Goal: Task Accomplishment & Management: Manage account settings

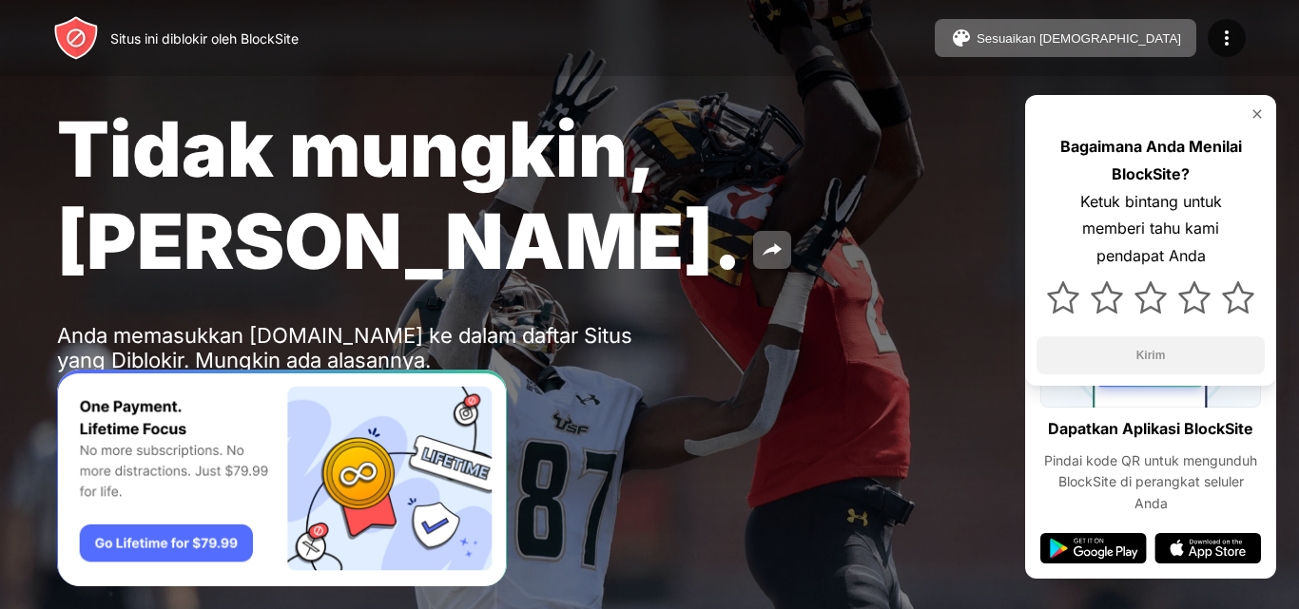
click at [75, 399] on img at bounding box center [76, 410] width 23 height 23
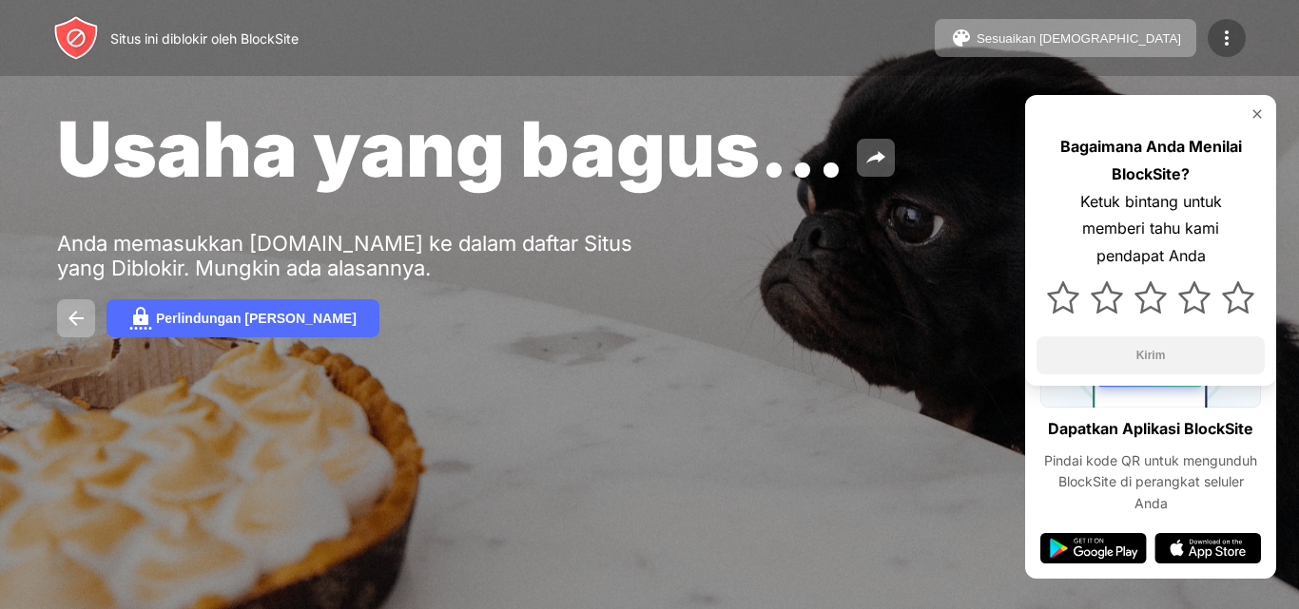
click at [1221, 29] on img at bounding box center [1226, 38] width 23 height 23
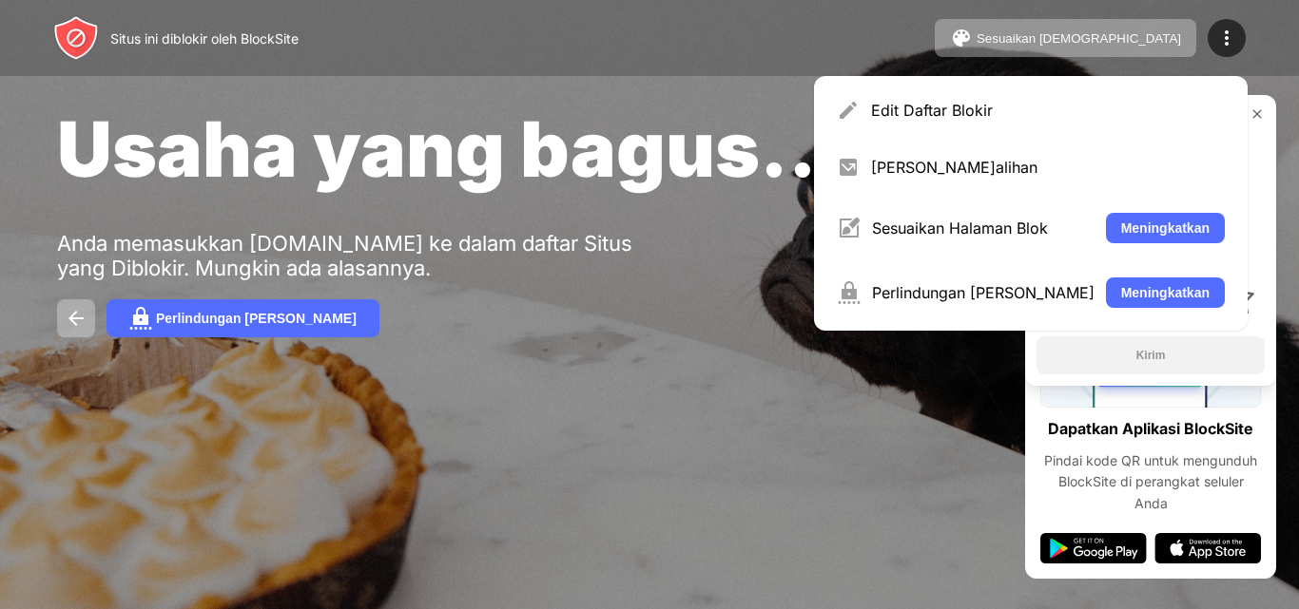
drag, startPoint x: 1219, startPoint y: 39, endPoint x: 1255, endPoint y: 70, distance: 47.9
click at [1221, 39] on img at bounding box center [1226, 38] width 23 height 23
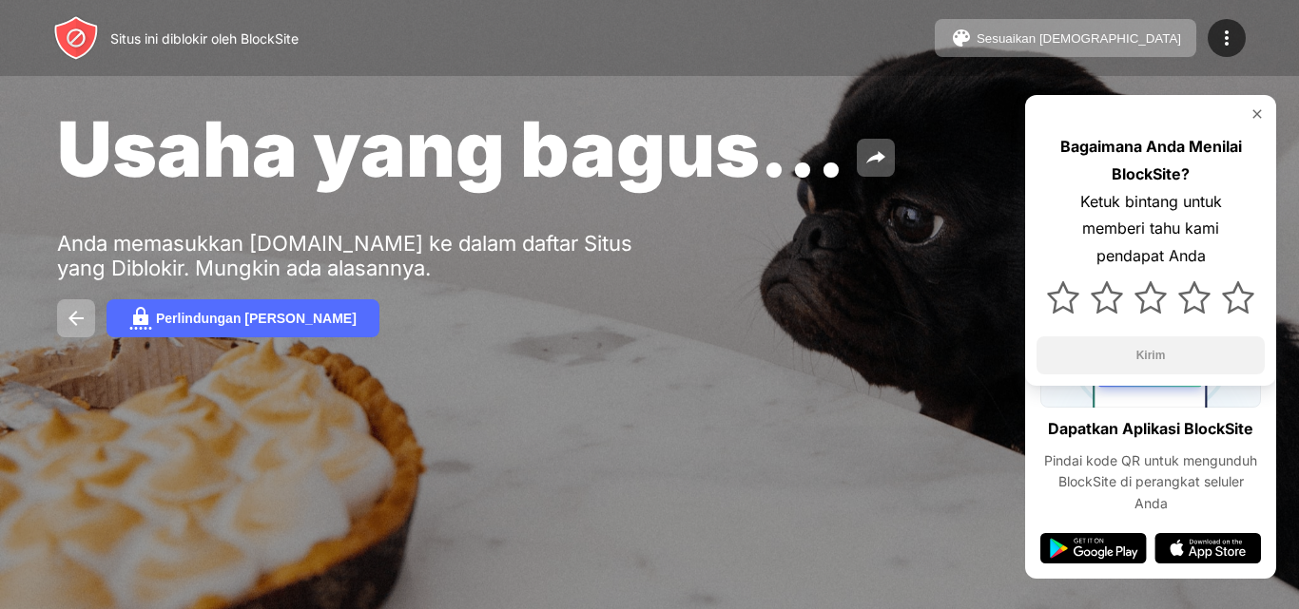
click at [1259, 107] on img at bounding box center [1256, 113] width 15 height 15
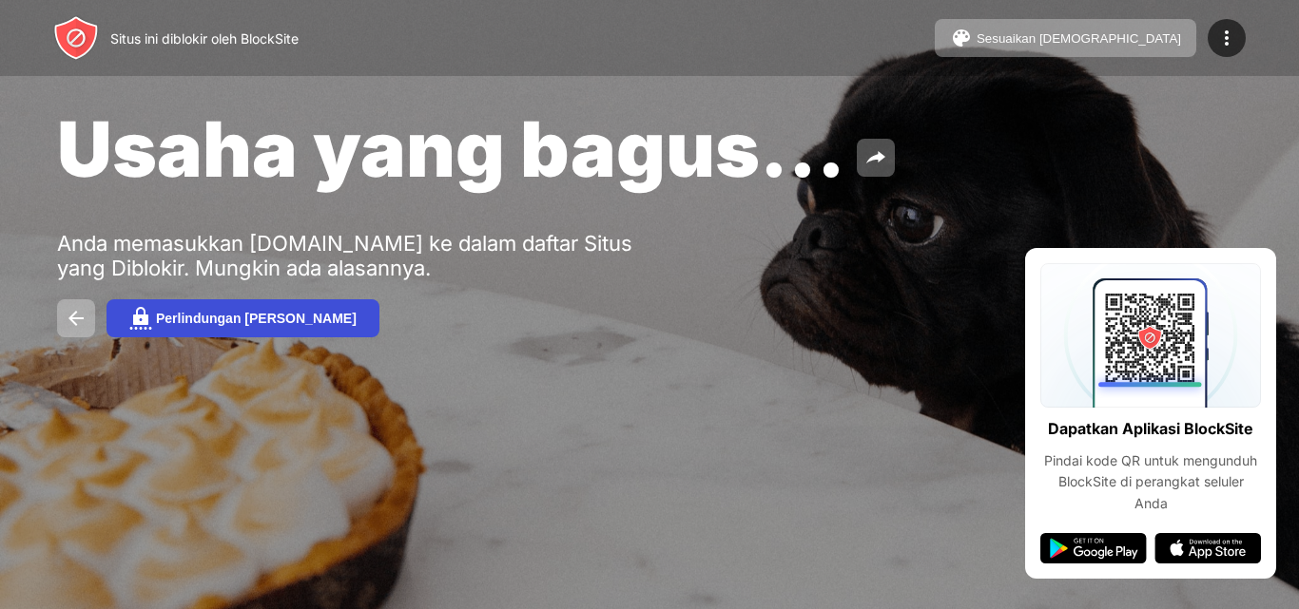
drag, startPoint x: 197, startPoint y: 305, endPoint x: 168, endPoint y: 316, distance: 30.4
click at [168, 316] on button "Perlindungan [PERSON_NAME]" at bounding box center [242, 319] width 273 height 38
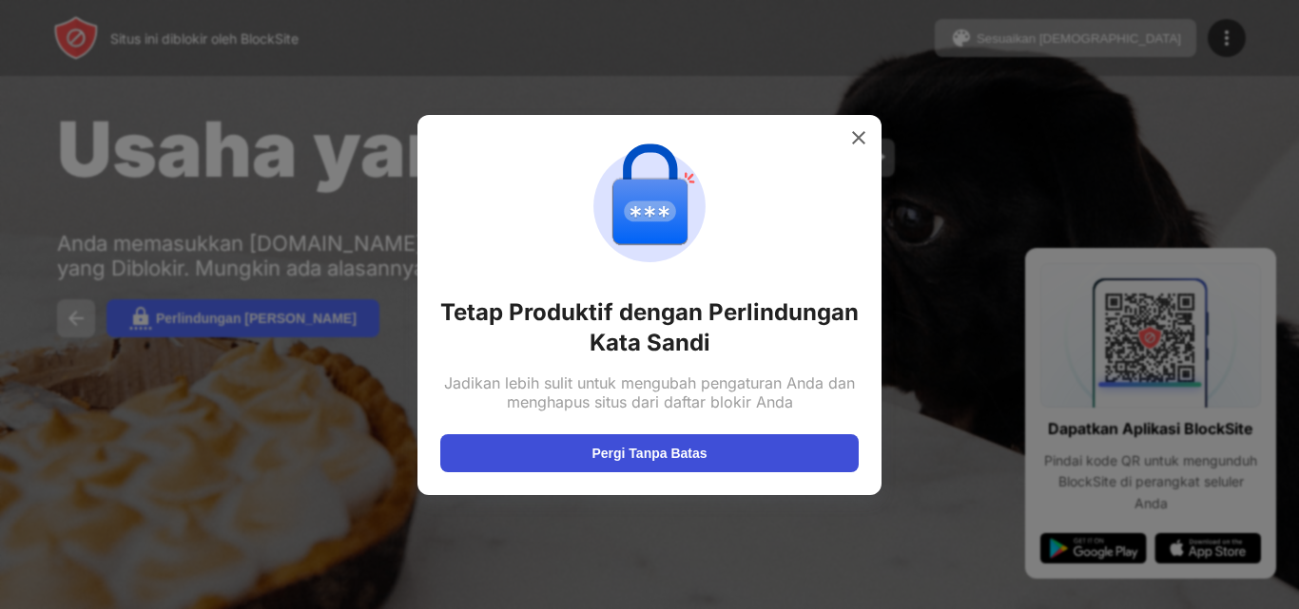
click at [733, 454] on button "Pergi Tanpa Batas" at bounding box center [649, 454] width 418 height 38
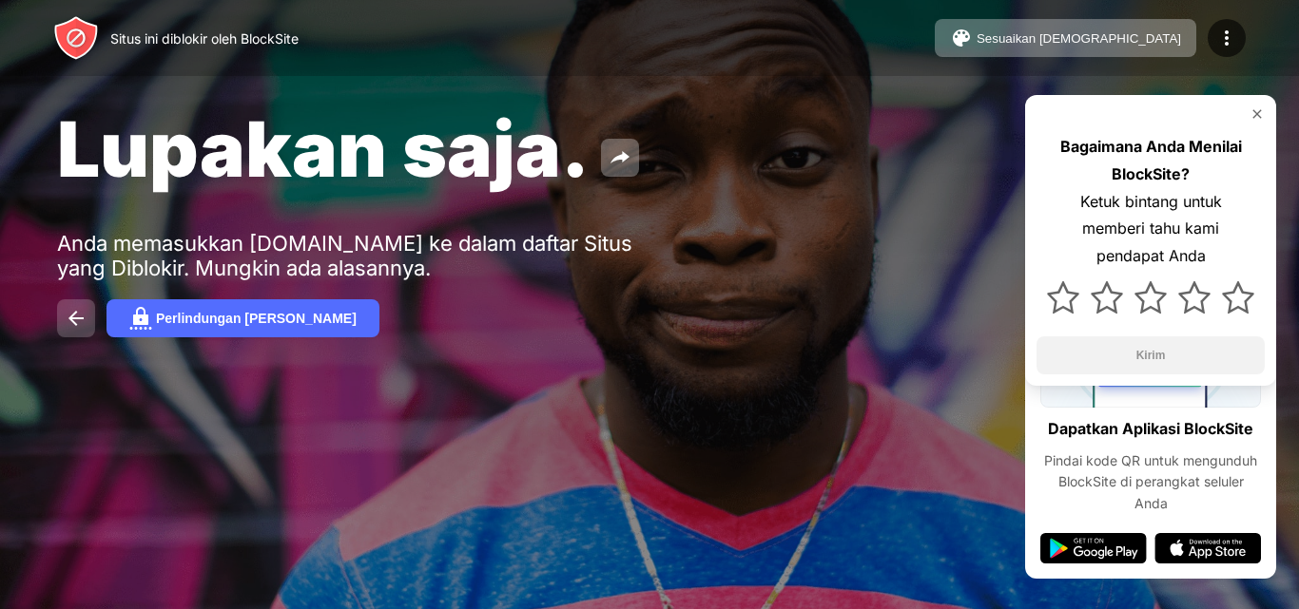
click at [71, 312] on img at bounding box center [76, 318] width 23 height 23
click at [1252, 113] on img at bounding box center [1256, 113] width 15 height 15
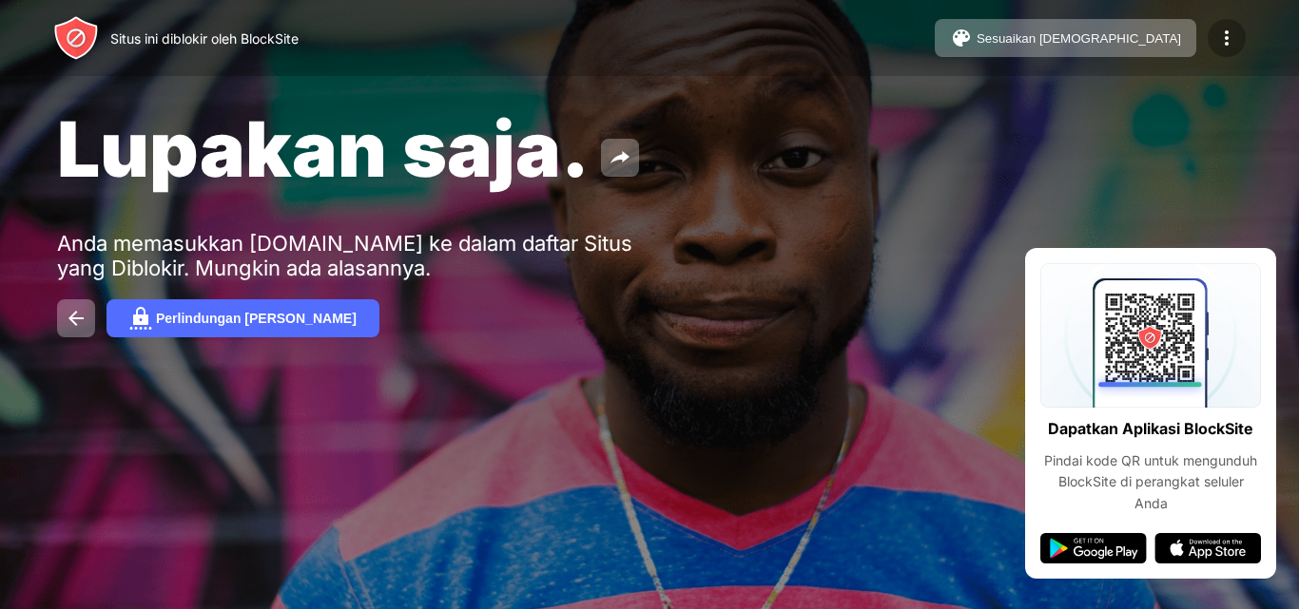
click at [1231, 30] on img at bounding box center [1226, 38] width 23 height 23
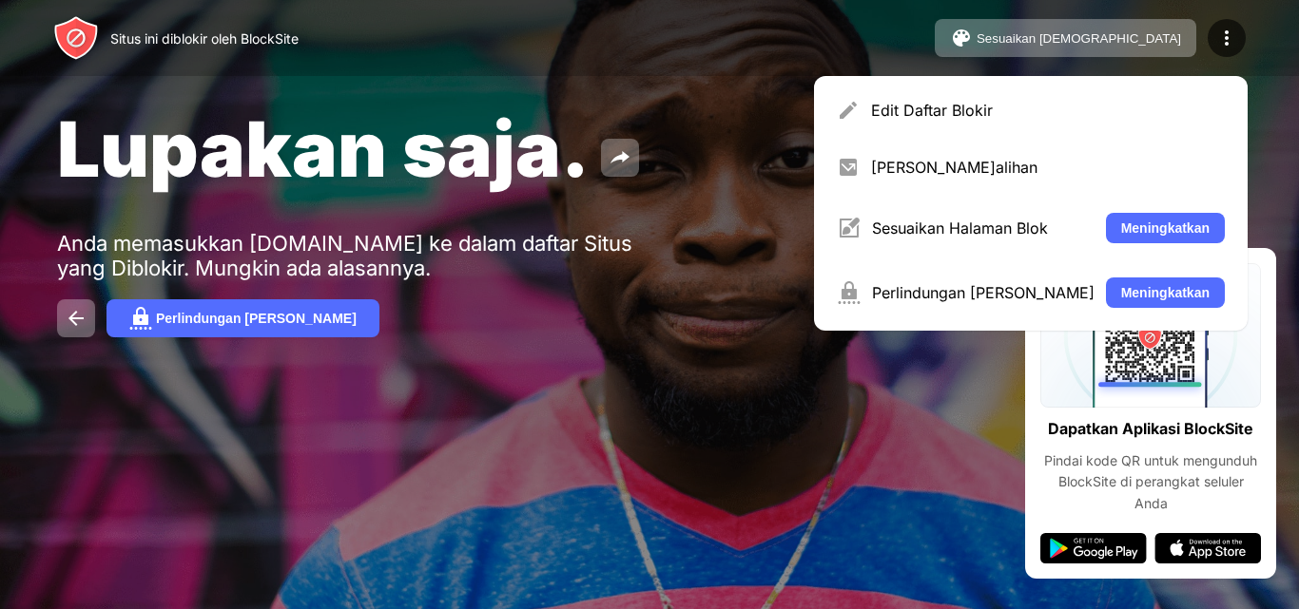
click at [930, 110] on font "Edit Daftar Blokir" at bounding box center [932, 110] width 122 height 19
